Goal: Navigation & Orientation: Find specific page/section

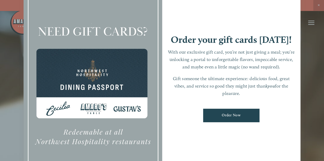
click at [318, 4] on div at bounding box center [162, 80] width 324 height 161
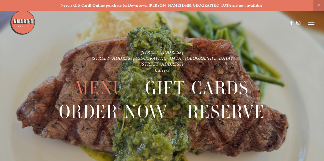
click at [105, 86] on span "Menu" at bounding box center [100, 88] width 51 height 24
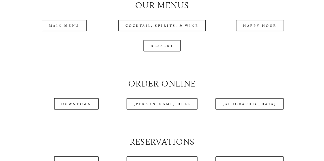
scroll to position [486, 0]
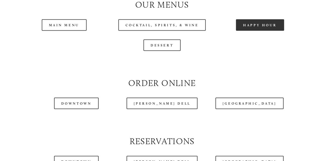
click at [263, 31] on link "Happy Hour" at bounding box center [260, 25] width 48 height 12
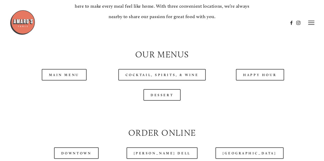
scroll to position [409, 0]
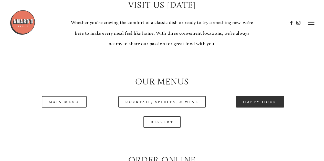
click at [250, 108] on link "Happy Hour" at bounding box center [260, 102] width 48 height 12
